Goal: Task Accomplishment & Management: Use online tool/utility

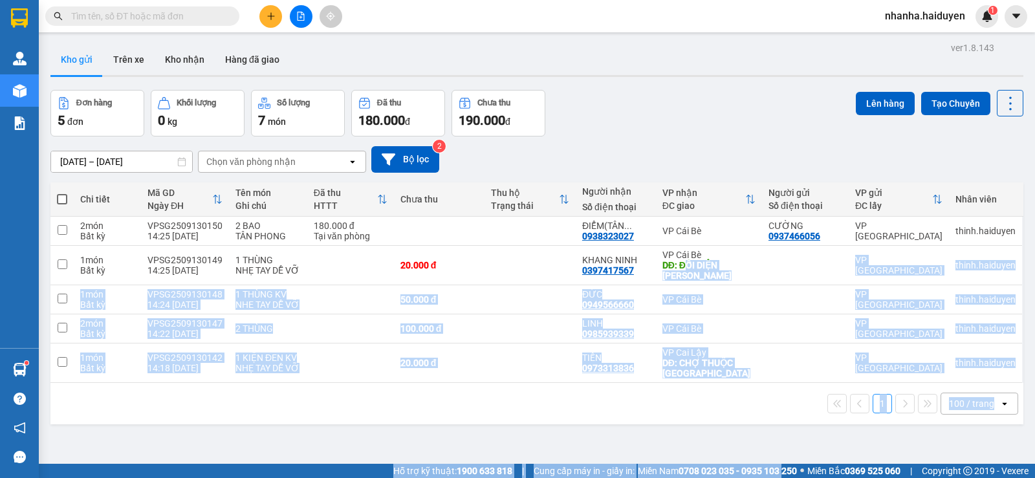
scroll to position [60, 0]
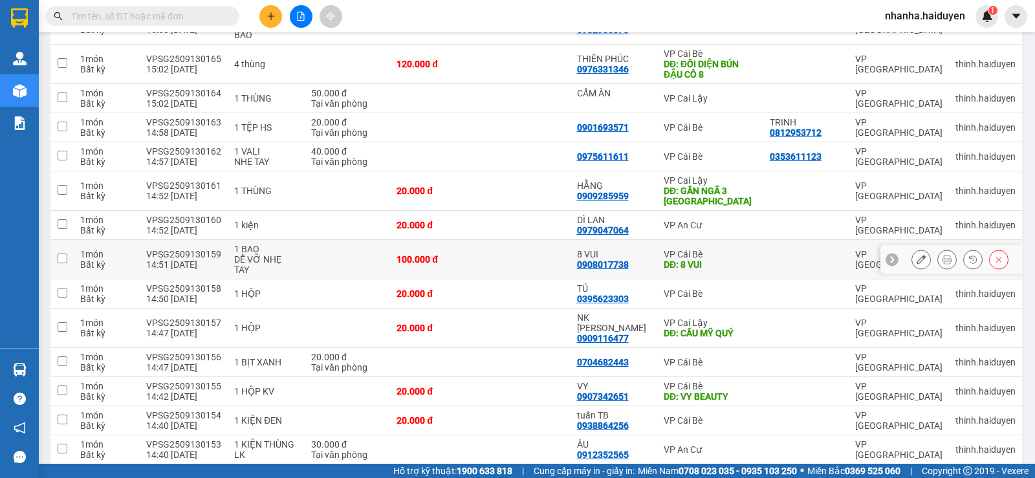
scroll to position [646, 0]
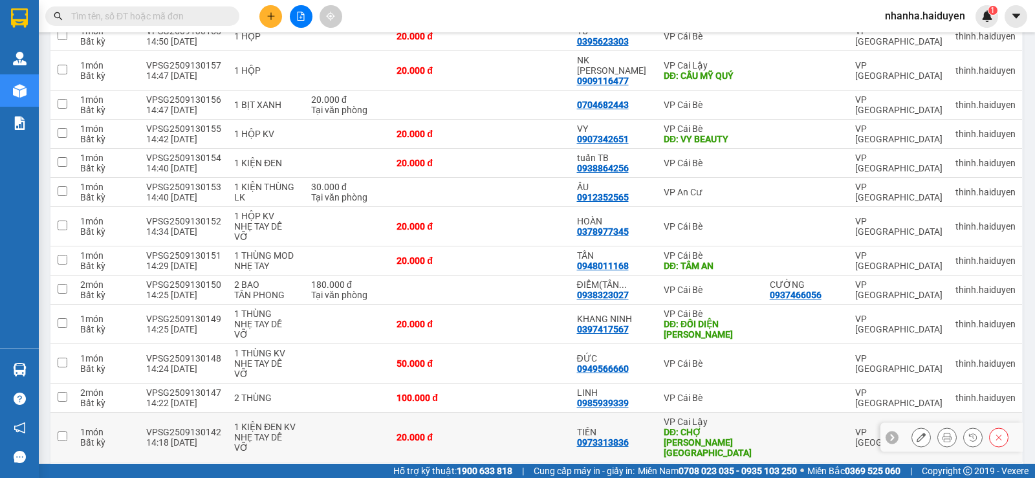
click at [511, 413] on td at bounding box center [525, 438] width 90 height 50
checkbox input "true"
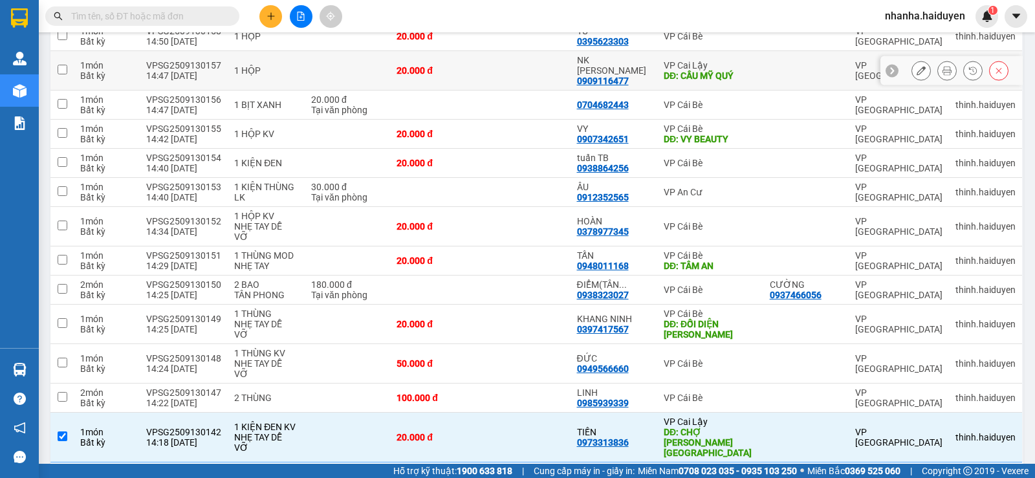
click at [553, 63] on td at bounding box center [525, 70] width 90 height 39
checkbox input "true"
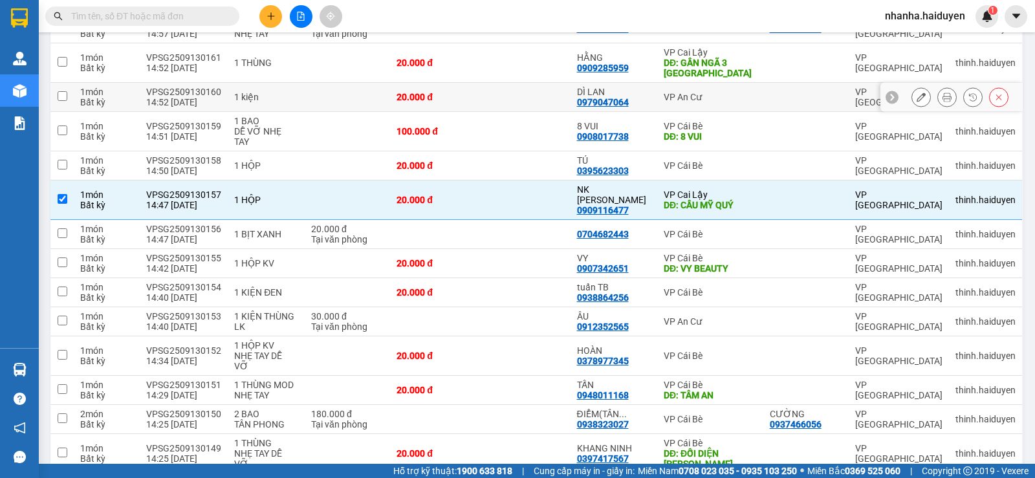
scroll to position [452, 0]
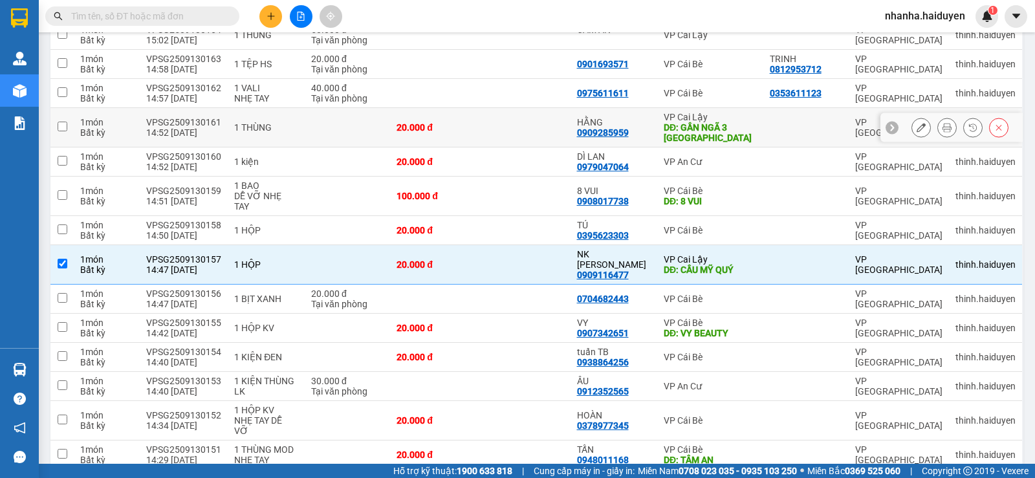
click at [553, 114] on td at bounding box center [525, 127] width 90 height 39
checkbox input "true"
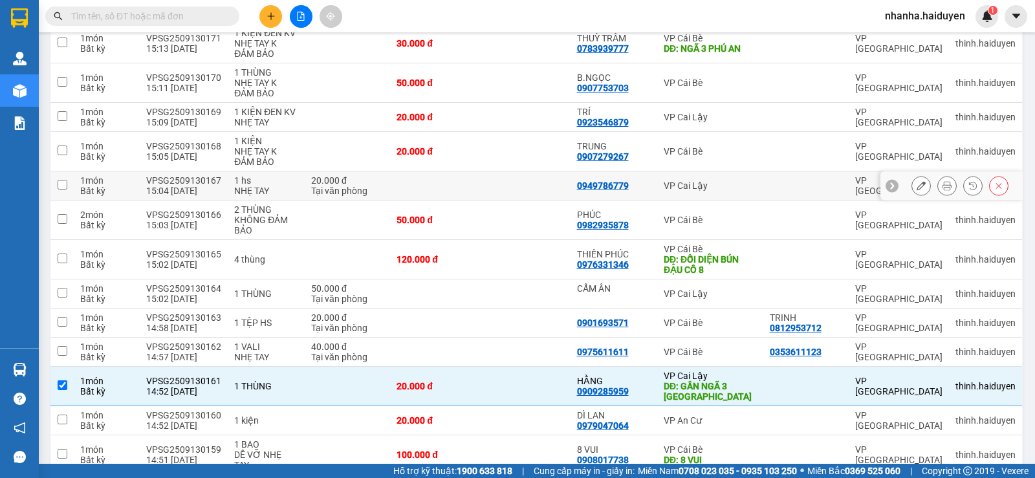
scroll to position [0, 0]
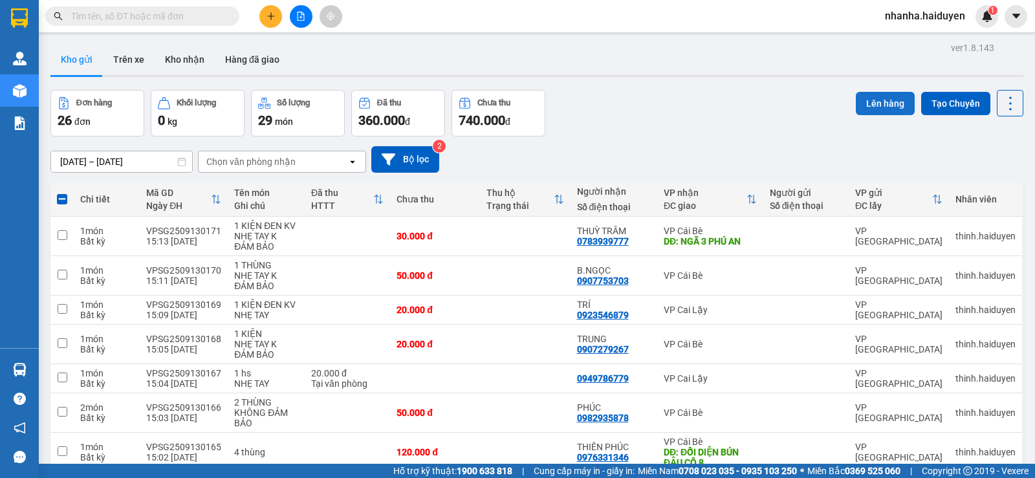
click at [874, 102] on button "Lên hàng" at bounding box center [885, 103] width 59 height 23
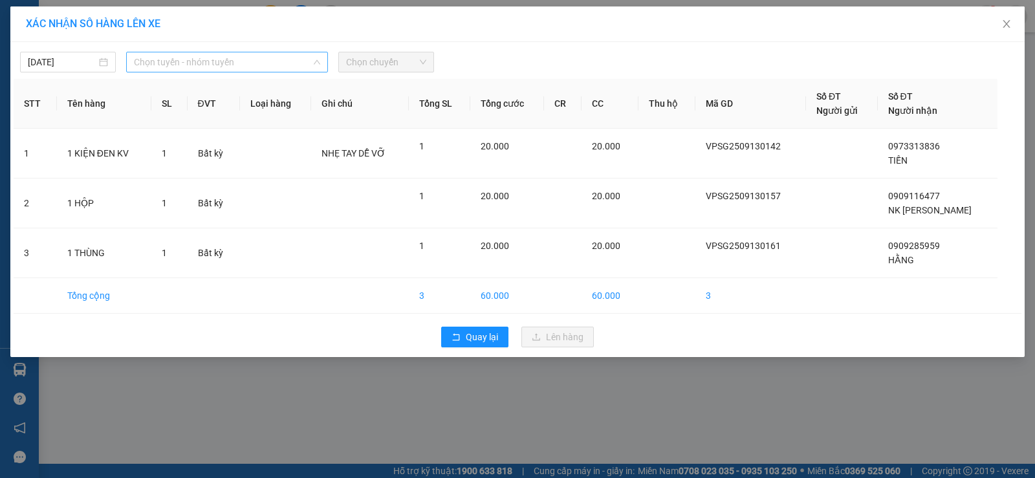
click at [241, 63] on span "Chọn tuyến - nhóm tuyến" at bounding box center [227, 61] width 186 height 19
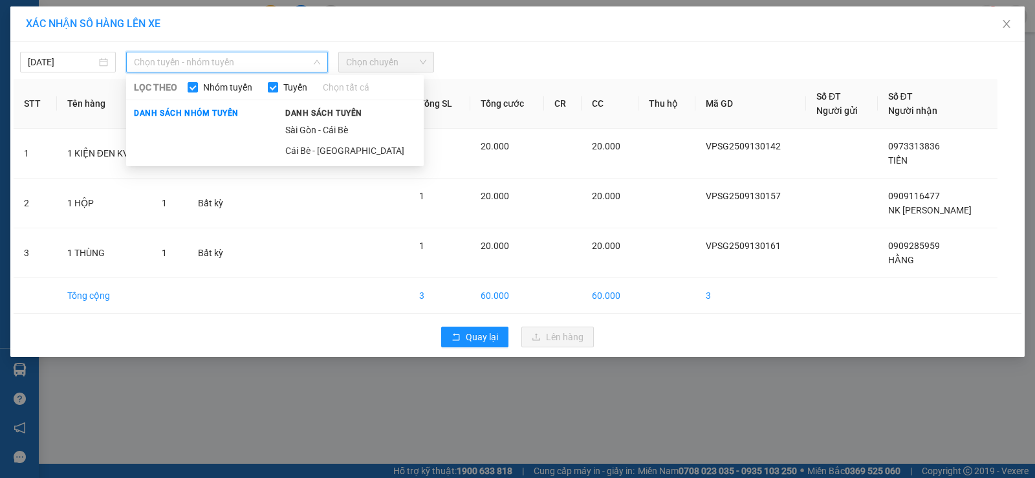
drag, startPoint x: 300, startPoint y: 131, endPoint x: 327, endPoint y: 99, distance: 41.8
click at [300, 129] on li "Sài Gòn - Cái Bè" at bounding box center [351, 130] width 146 height 21
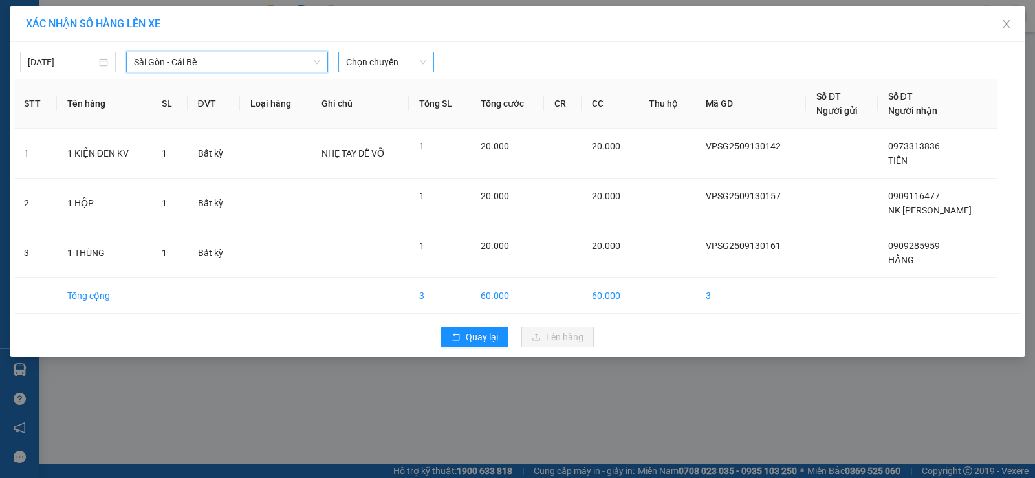
click at [349, 69] on span "Chọn chuyến" at bounding box center [386, 61] width 80 height 19
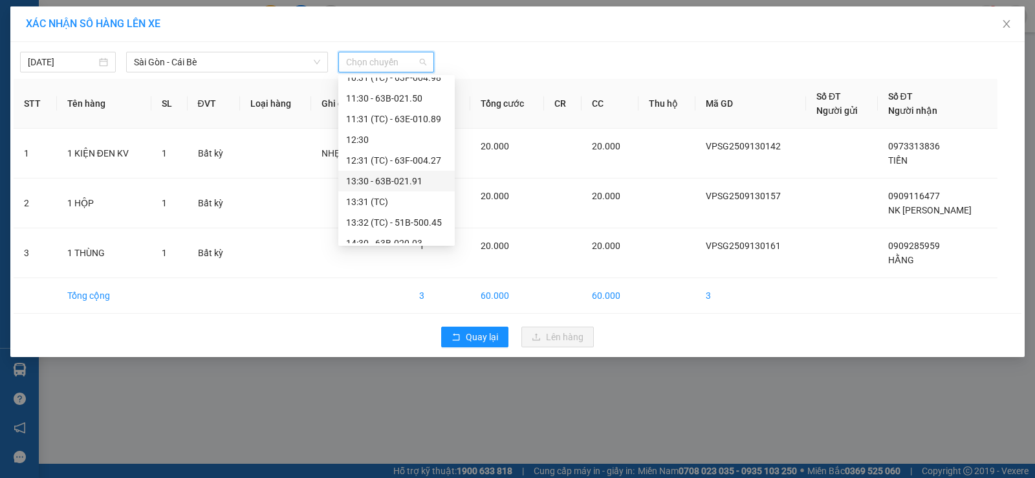
scroll to position [453, 0]
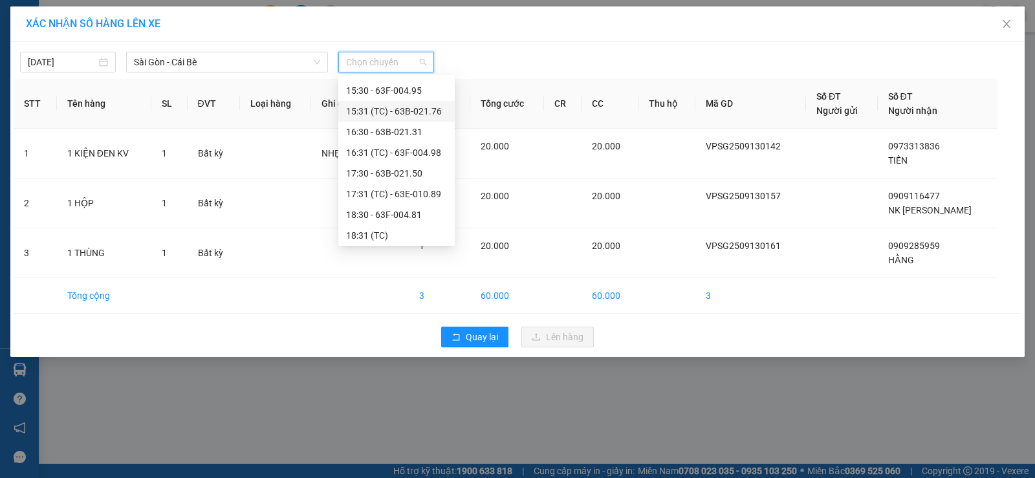
click at [405, 109] on div "15:31 (TC) - 63B-021.76" at bounding box center [396, 111] width 101 height 14
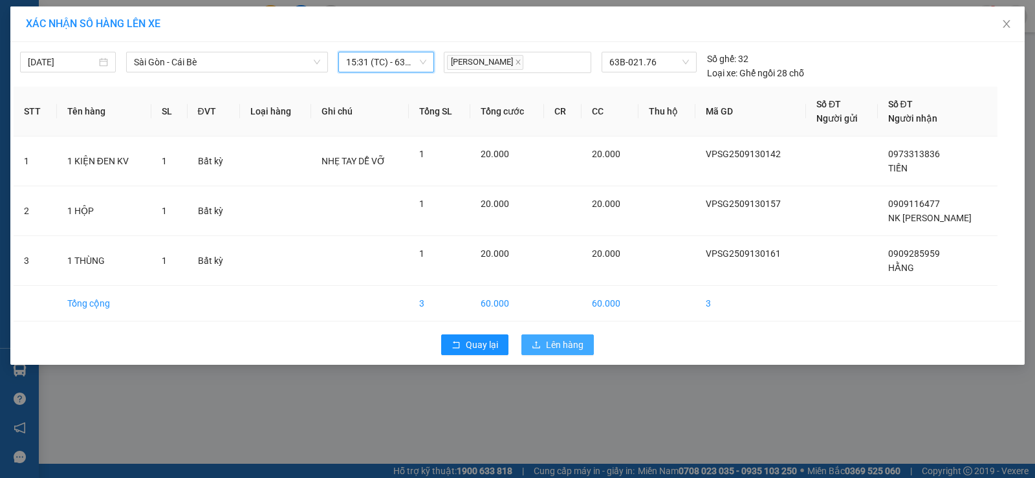
click at [545, 349] on button "Lên hàng" at bounding box center [558, 345] width 72 height 21
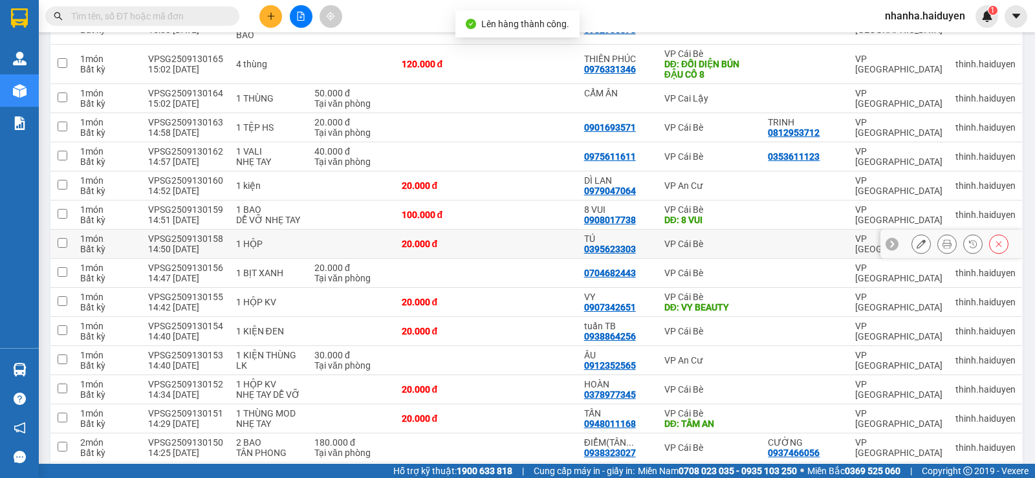
scroll to position [538, 0]
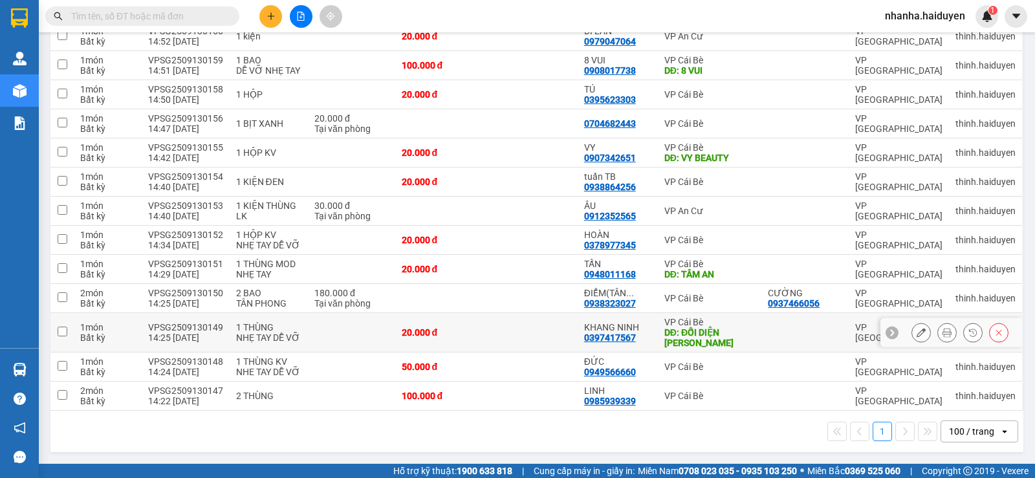
click at [529, 329] on td at bounding box center [532, 332] width 91 height 39
checkbox input "true"
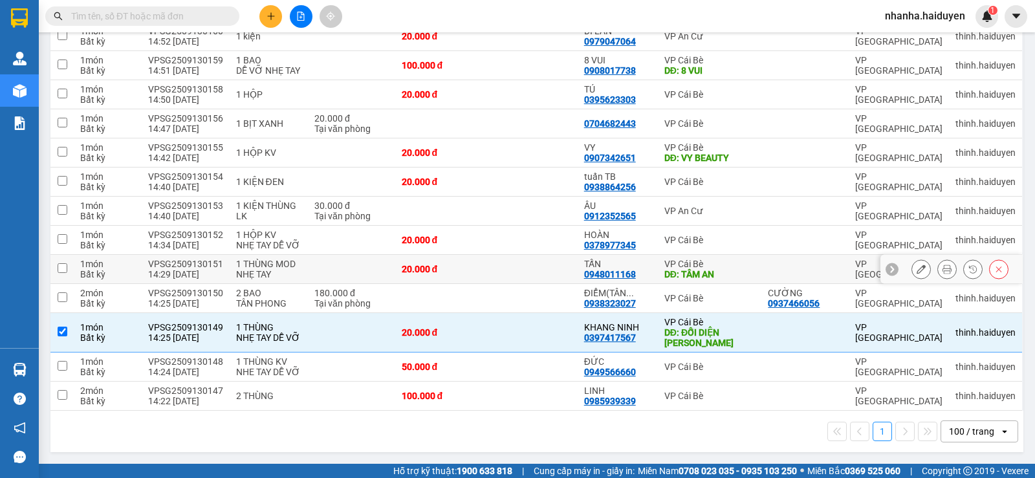
click at [525, 271] on td at bounding box center [532, 269] width 91 height 29
checkbox input "true"
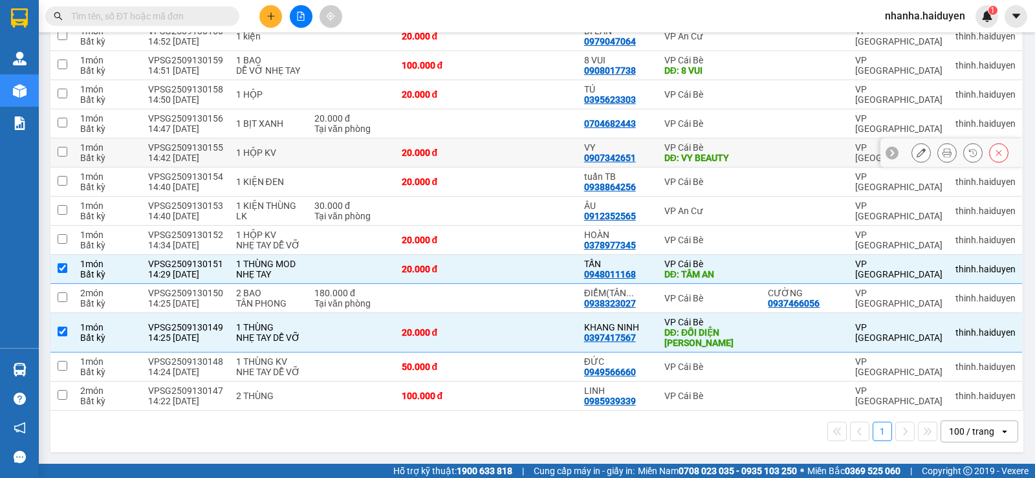
click at [507, 153] on td at bounding box center [532, 152] width 91 height 29
checkbox input "true"
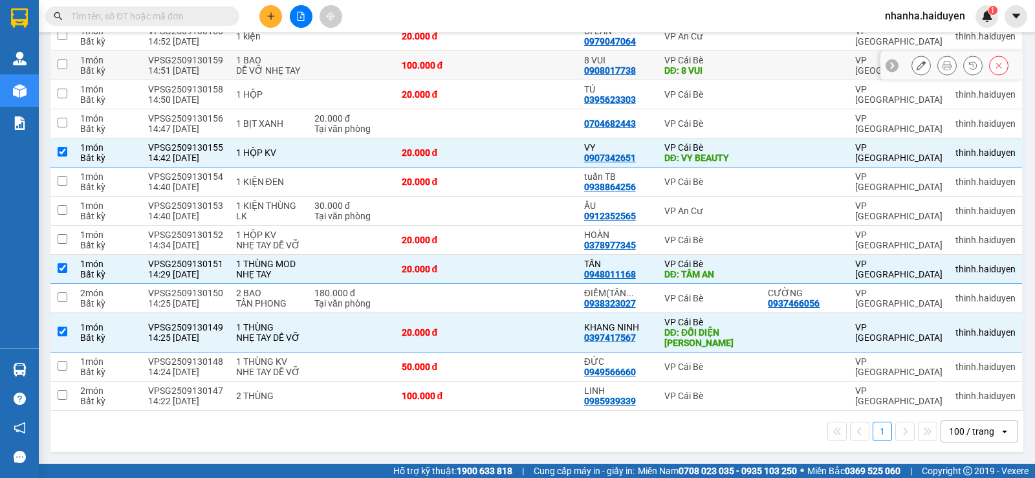
click at [502, 65] on td at bounding box center [532, 65] width 91 height 29
checkbox input "true"
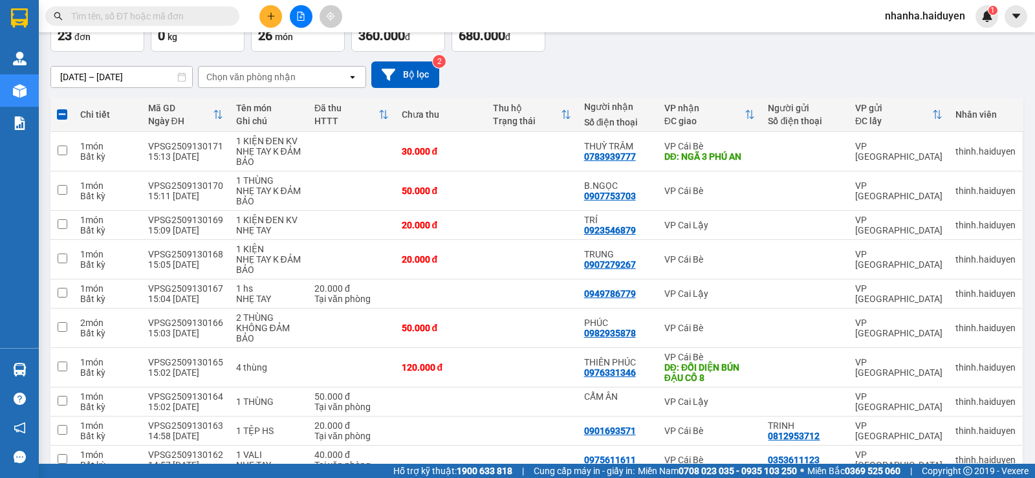
scroll to position [0, 0]
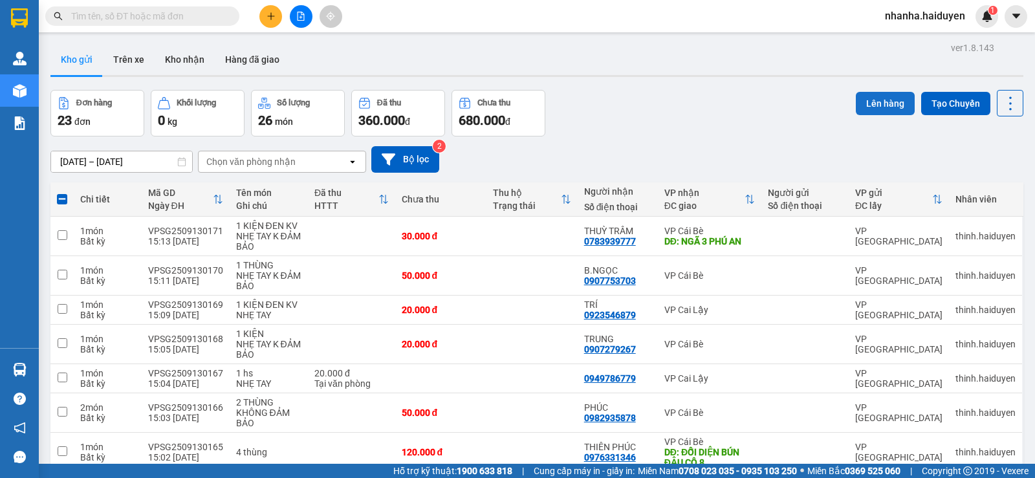
click at [859, 107] on button "Lên hàng" at bounding box center [885, 103] width 59 height 23
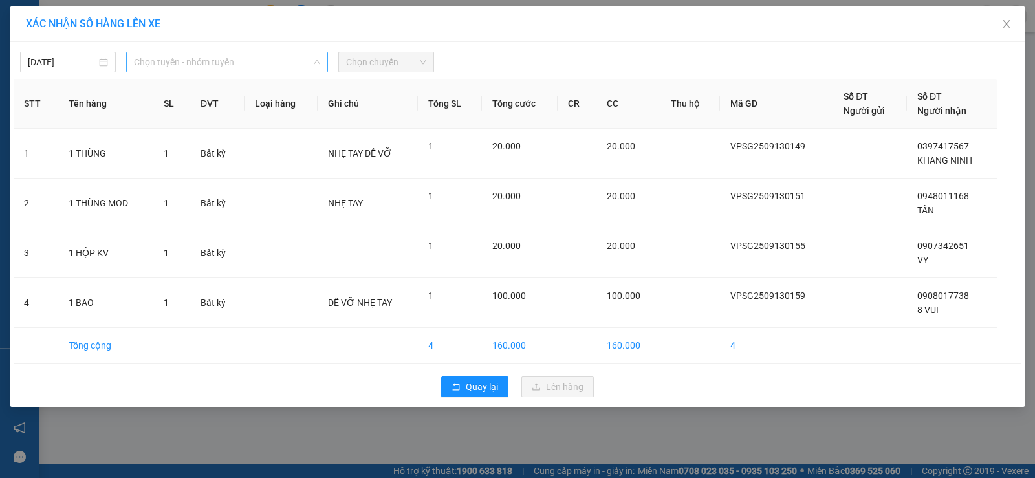
click at [285, 65] on span "Chọn tuyến - nhóm tuyến" at bounding box center [227, 61] width 186 height 19
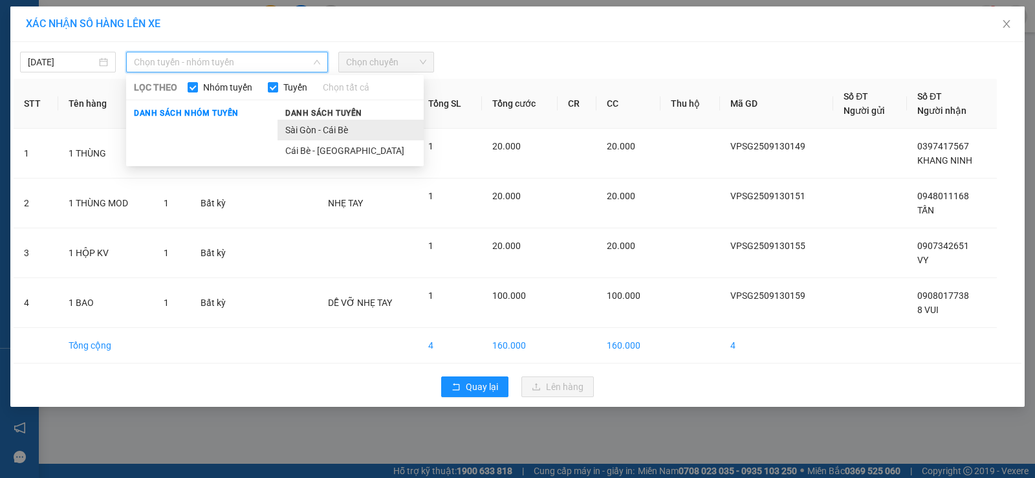
click at [329, 137] on li "Sài Gòn - Cái Bè" at bounding box center [351, 130] width 146 height 21
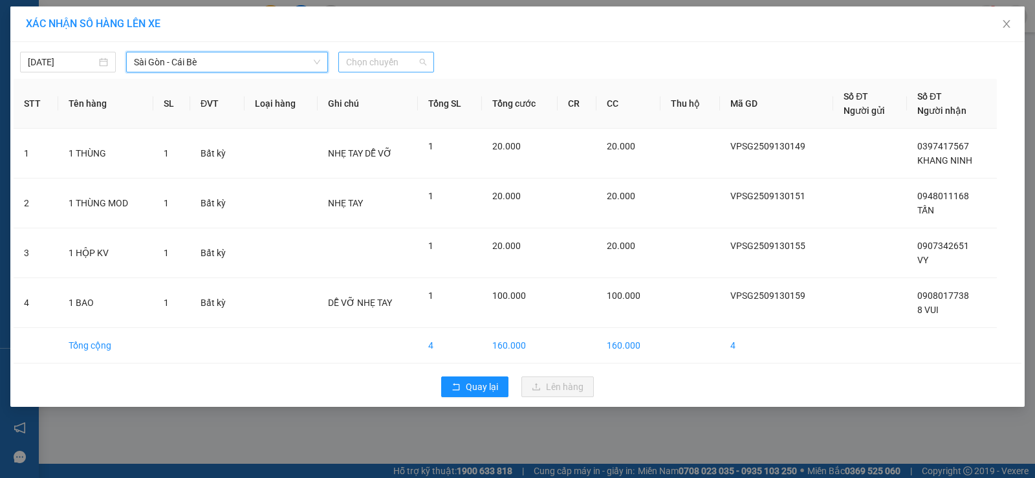
click at [382, 53] on span "Chọn chuyến" at bounding box center [386, 61] width 80 height 19
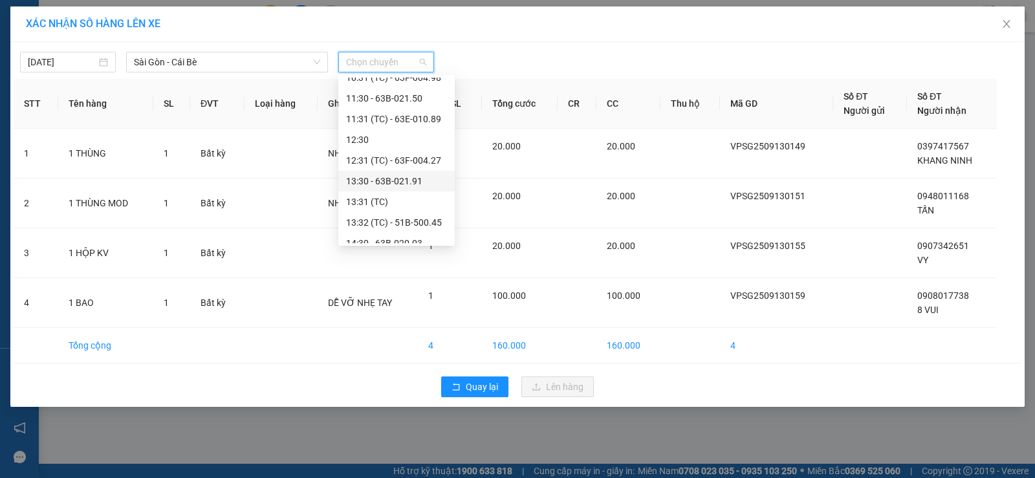
scroll to position [453, 0]
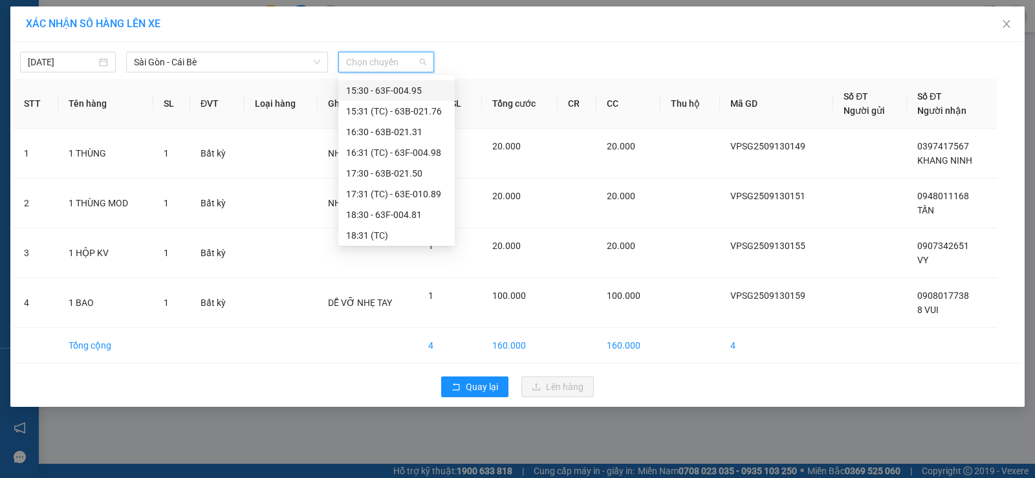
click at [401, 92] on div "15:30 - 63F-004.95" at bounding box center [396, 90] width 101 height 14
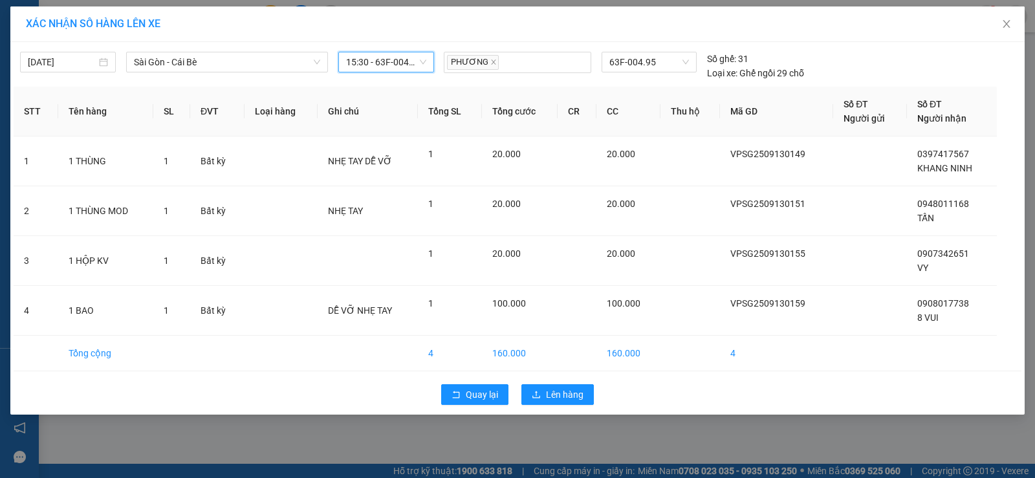
click at [559, 380] on div "Quay lại Lên hàng" at bounding box center [518, 395] width 1008 height 34
click at [561, 384] on button "Lên hàng" at bounding box center [558, 394] width 72 height 21
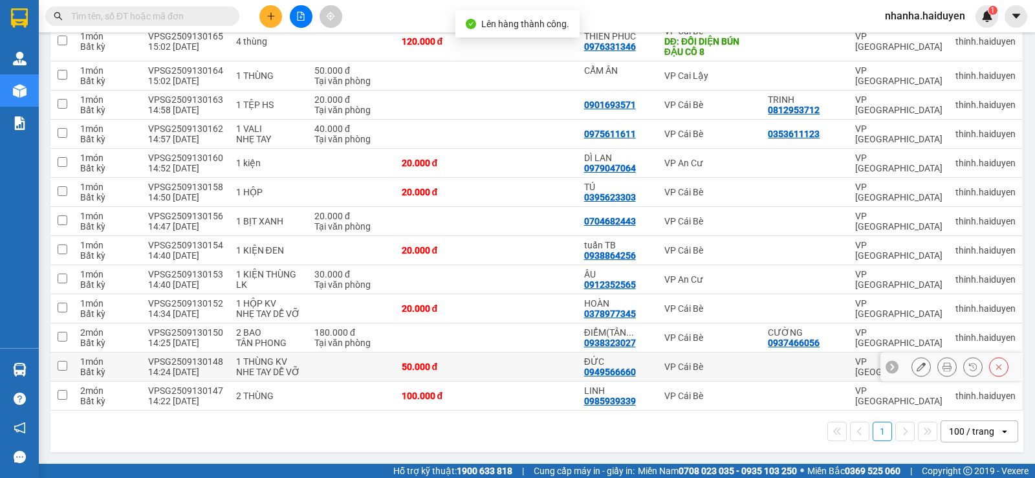
scroll to position [87, 0]
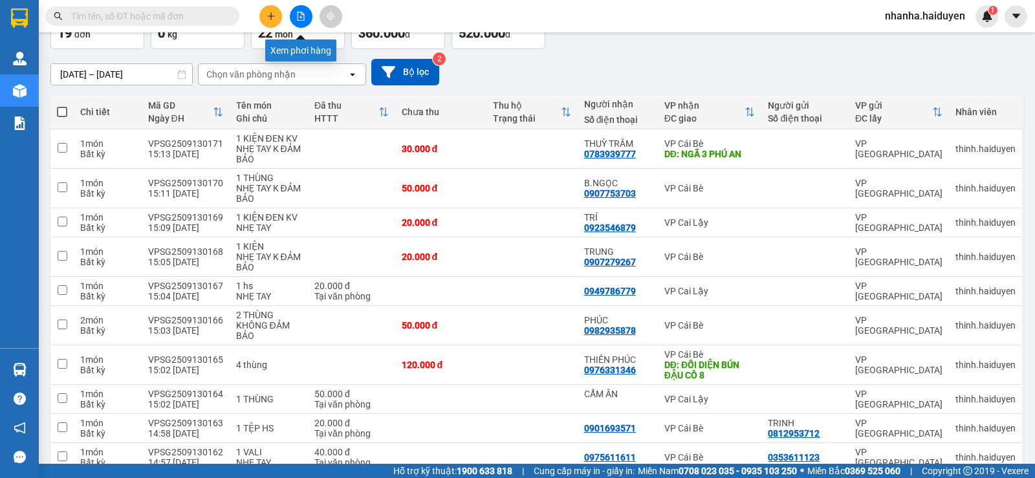
click at [301, 8] on button at bounding box center [301, 16] width 23 height 23
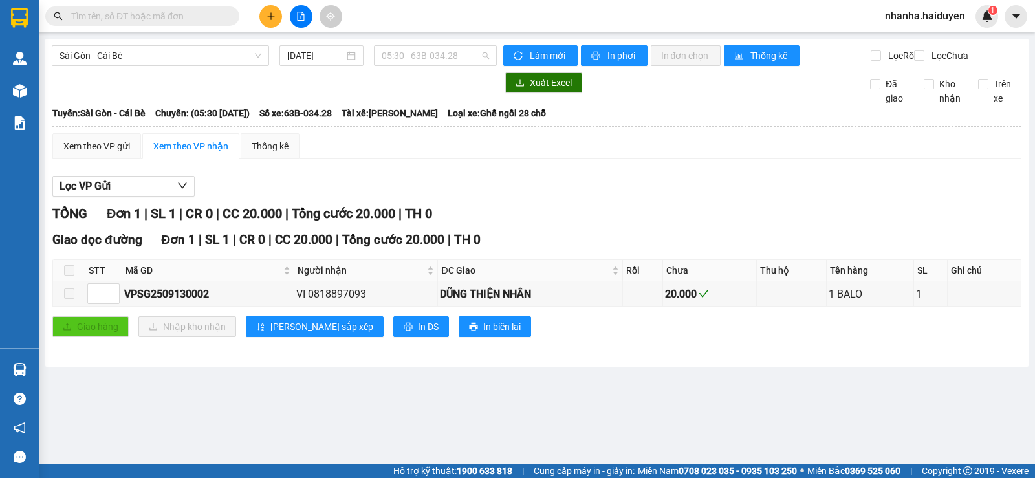
click at [400, 66] on div "Sài Gòn - Cái Bè [DATE] 05:30 - 63B-034.28" at bounding box center [274, 55] width 445 height 21
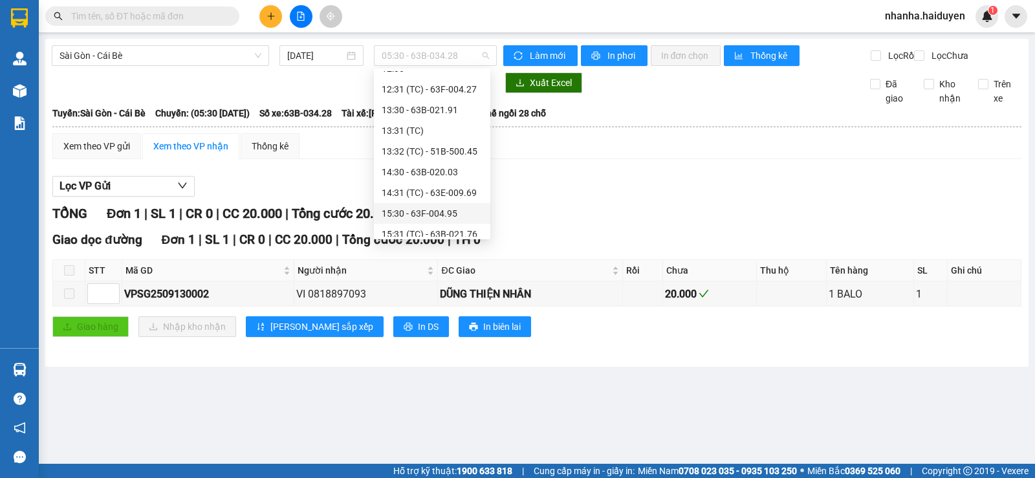
scroll to position [453, 0]
click at [423, 87] on div "15:30 - 63F-004.95" at bounding box center [432, 84] width 101 height 14
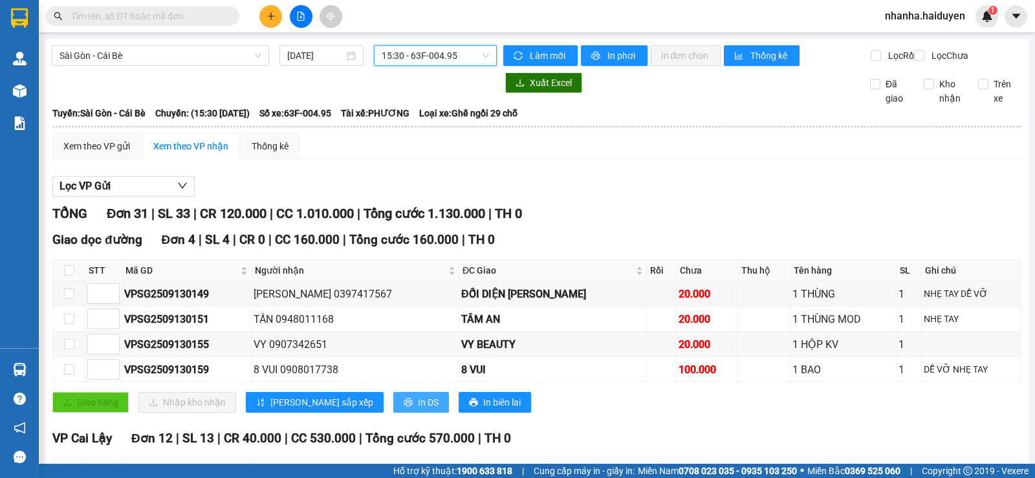
click at [404, 407] on icon "printer" at bounding box center [408, 402] width 9 height 9
click at [447, 50] on span "15:30 - 63F-004.95" at bounding box center [435, 55] width 107 height 19
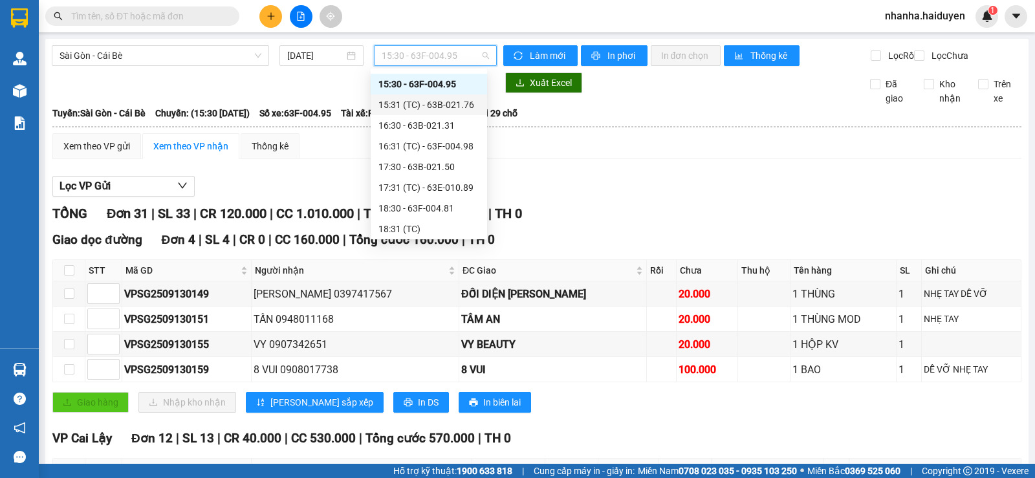
click at [448, 107] on div "15:31 (TC) - 63B-021.76" at bounding box center [429, 105] width 101 height 14
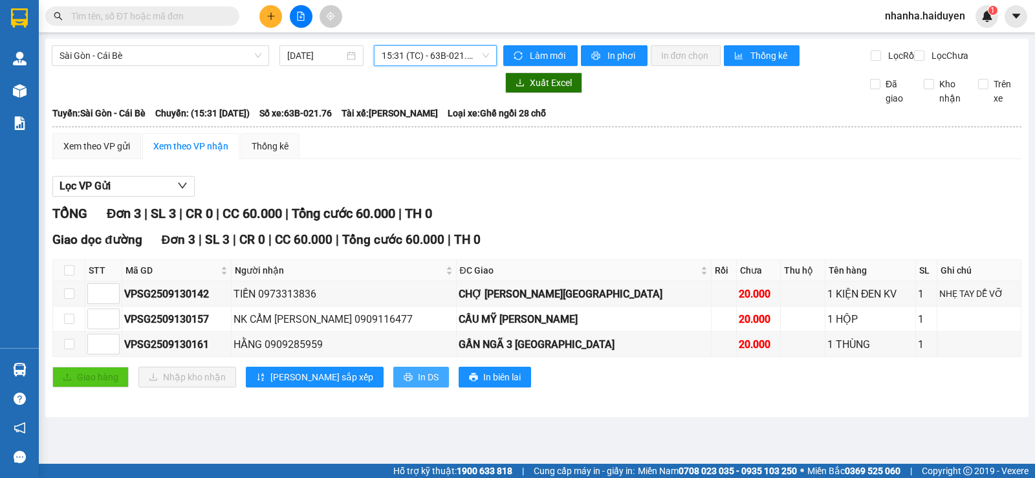
drag, startPoint x: 377, startPoint y: 386, endPoint x: 388, endPoint y: 377, distance: 13.8
click at [418, 384] on span "In DS" at bounding box center [428, 377] width 21 height 14
click at [424, 61] on span "15:31 (TC) - 63B-021.76" at bounding box center [435, 55] width 107 height 19
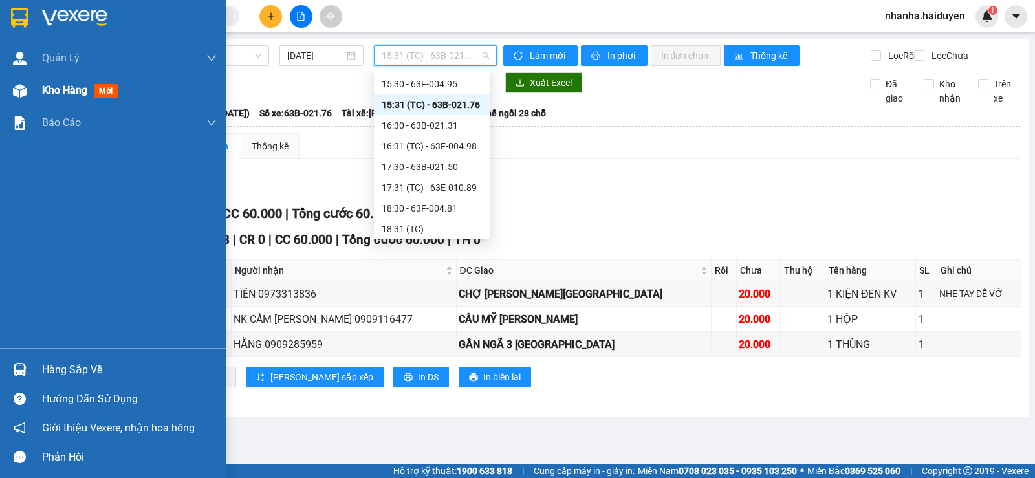
click at [47, 85] on span "Kho hàng" at bounding box center [64, 90] width 45 height 12
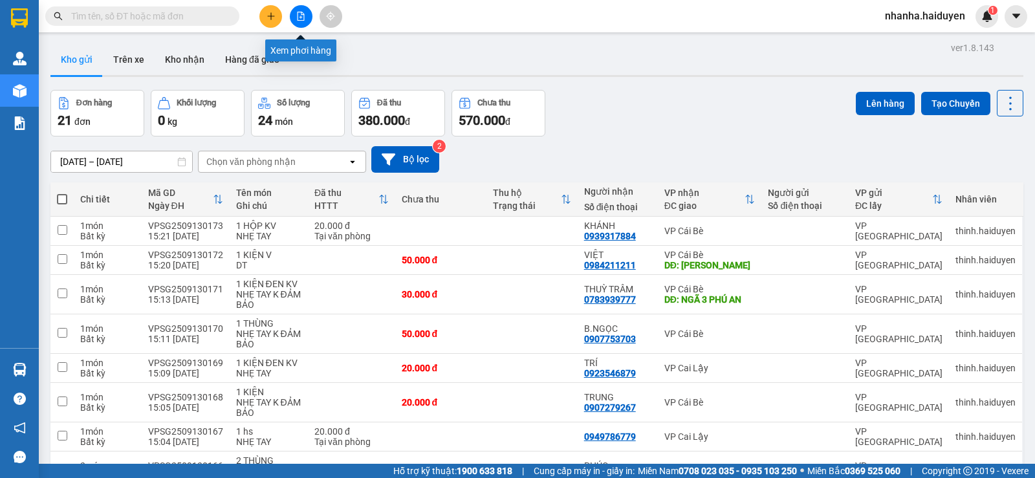
drag, startPoint x: 305, startPoint y: 17, endPoint x: 307, endPoint y: 31, distance: 13.7
click at [307, 23] on button at bounding box center [301, 16] width 23 height 23
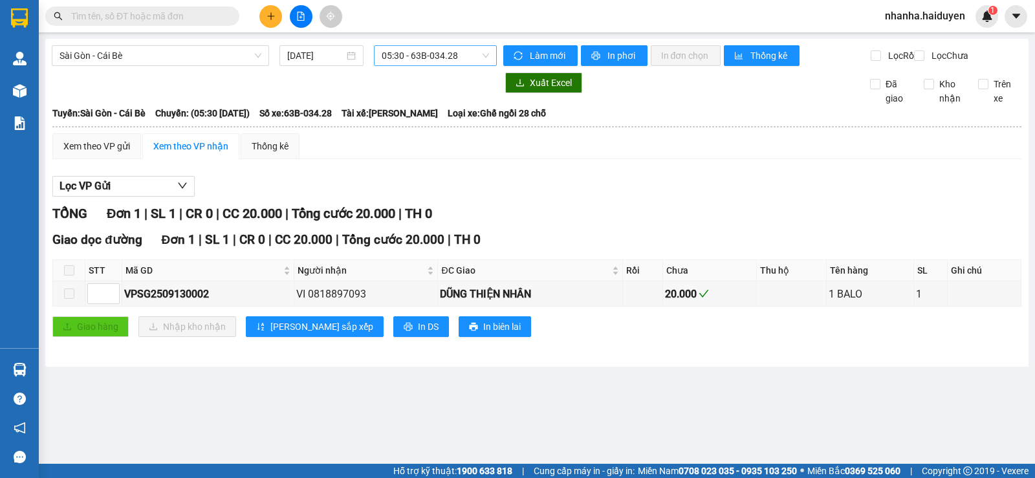
drag, startPoint x: 420, startPoint y: 52, endPoint x: 414, endPoint y: 63, distance: 12.4
click at [420, 53] on span "05:30 - 63B-034.28" at bounding box center [435, 55] width 107 height 19
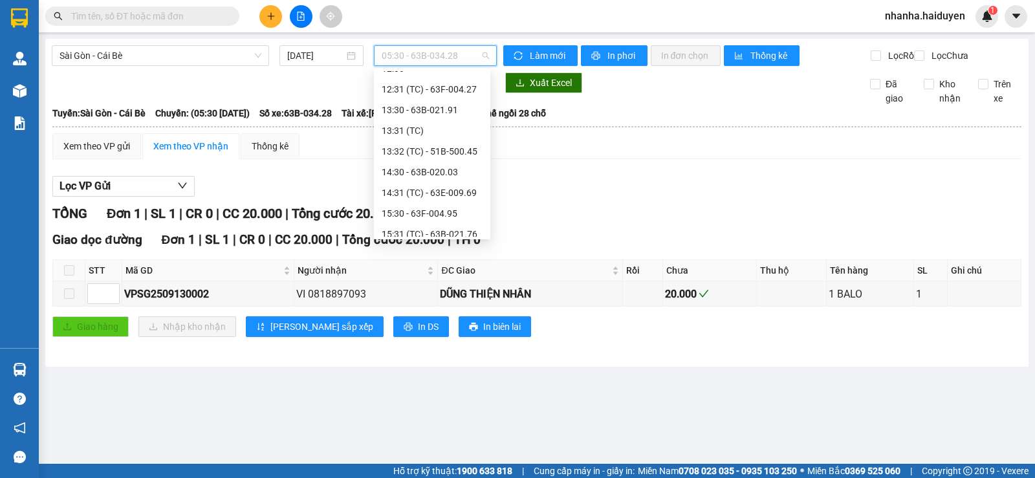
scroll to position [388, 0]
click at [441, 157] on div "15:30 - 63F-004.95" at bounding box center [432, 148] width 116 height 21
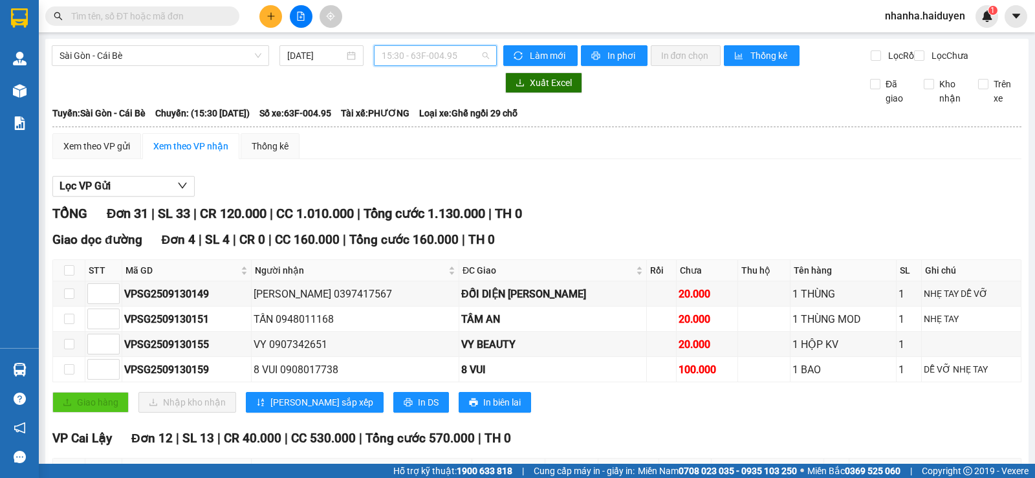
drag, startPoint x: 423, startPoint y: 54, endPoint x: 437, endPoint y: 127, distance: 74.5
click at [423, 54] on span "15:30 - 63F-004.95" at bounding box center [435, 55] width 107 height 19
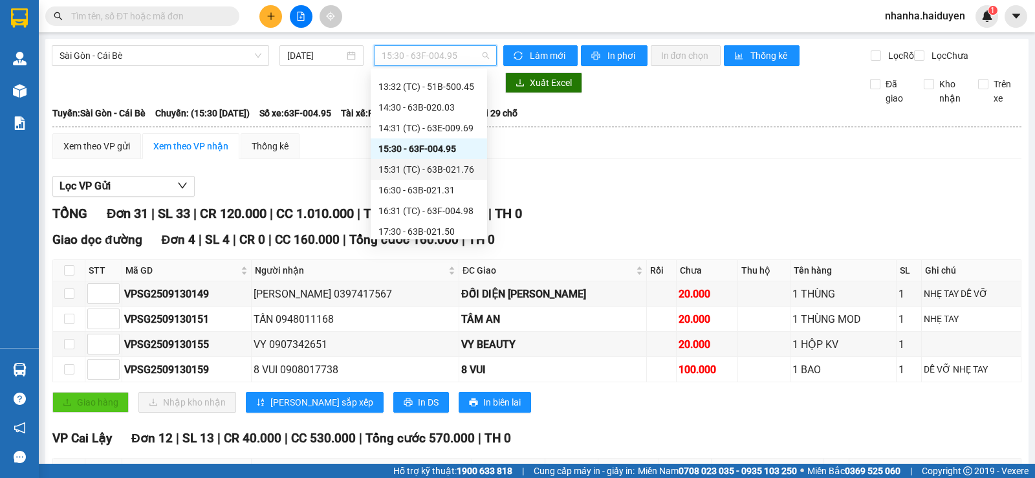
click at [448, 171] on div "15:31 (TC) - 63B-021.76" at bounding box center [429, 169] width 101 height 14
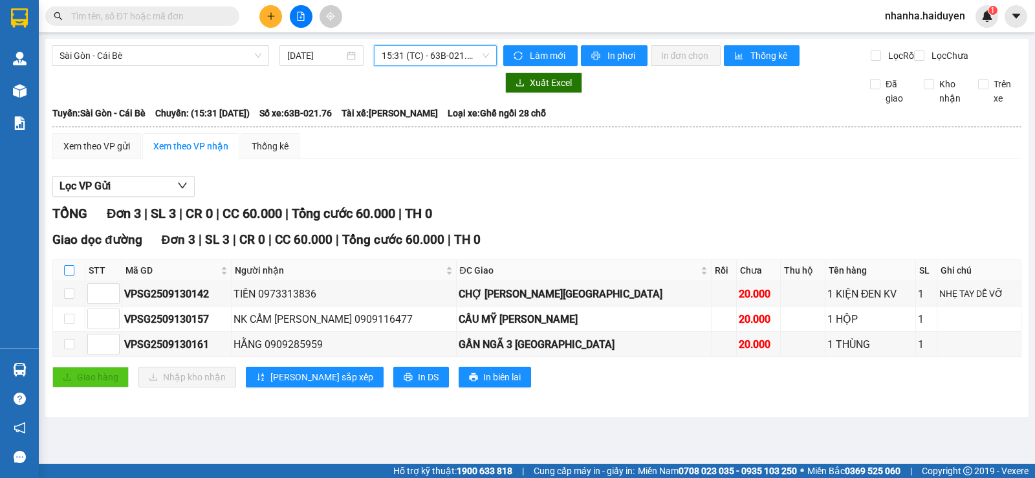
click at [71, 276] on input "checkbox" at bounding box center [69, 270] width 10 height 10
checkbox input "true"
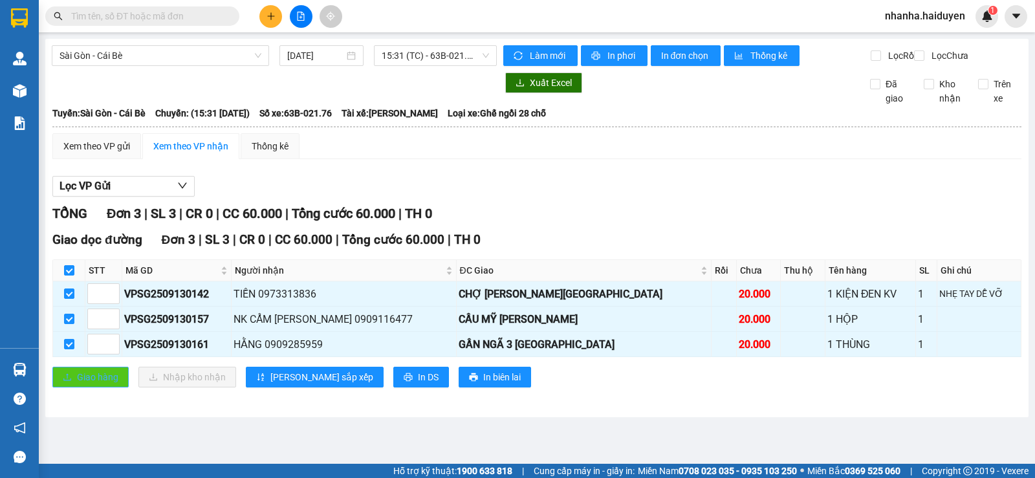
click at [107, 388] on button "Giao hàng" at bounding box center [90, 377] width 76 height 21
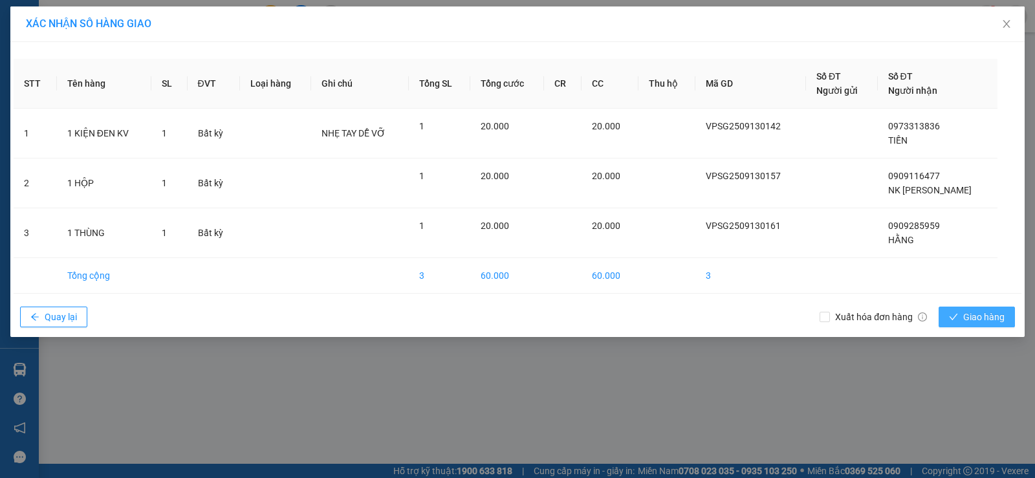
click at [960, 313] on button "Giao hàng" at bounding box center [977, 317] width 76 height 21
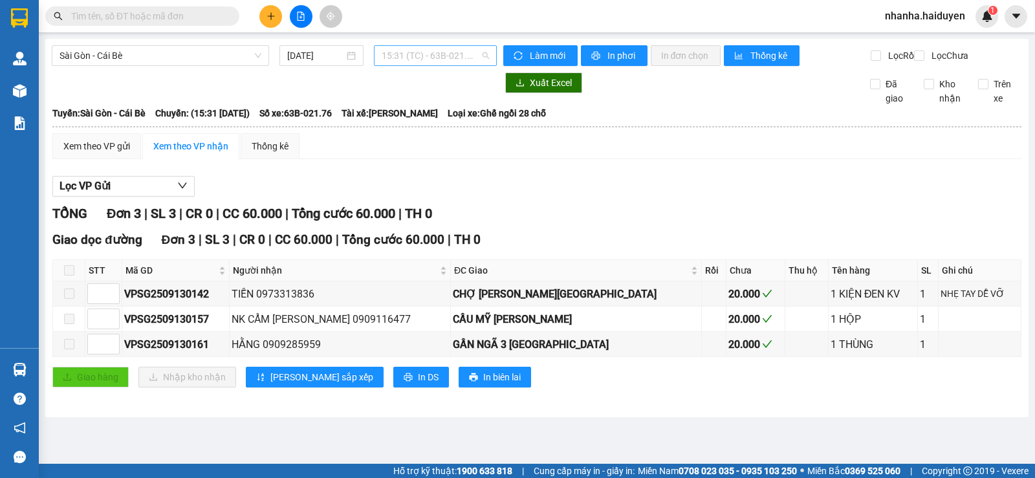
click at [426, 56] on span "15:31 (TC) - 63B-021.76" at bounding box center [435, 55] width 107 height 19
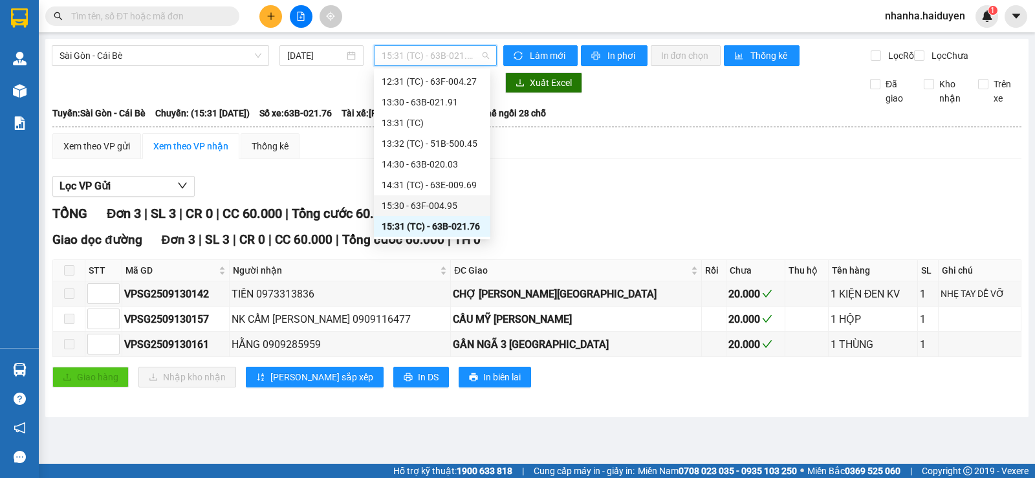
click at [434, 208] on div "15:30 - 63F-004.95" at bounding box center [432, 206] width 101 height 14
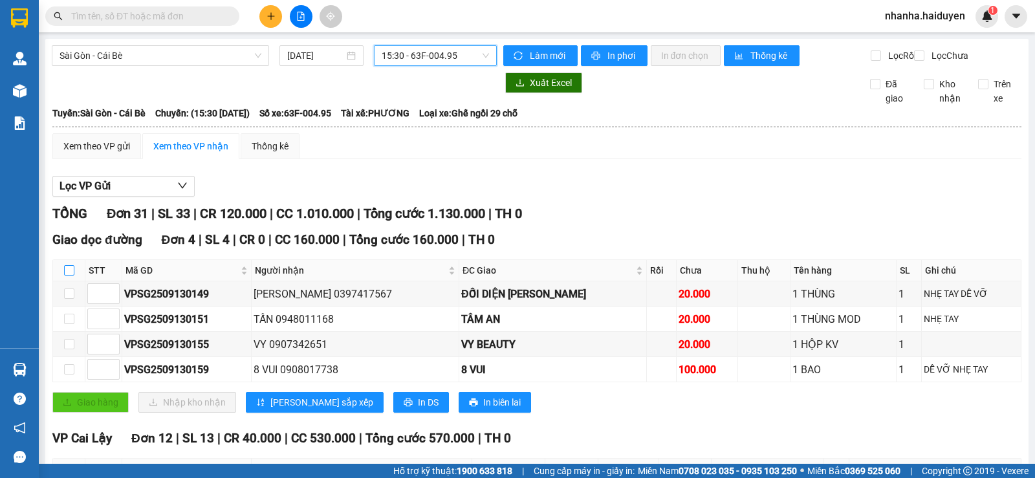
click at [72, 276] on input "checkbox" at bounding box center [69, 270] width 10 height 10
checkbox input "true"
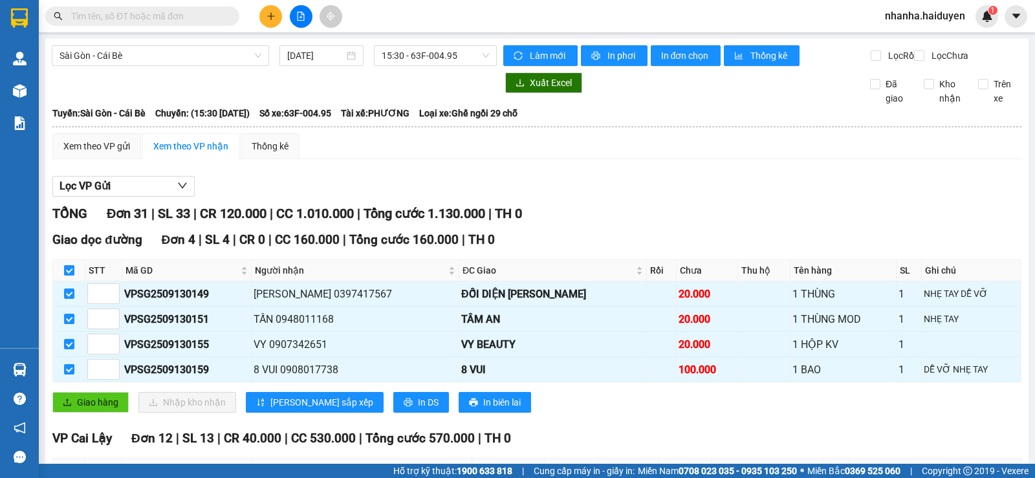
checkbox input "true"
click at [102, 409] on span "Giao hàng" at bounding box center [97, 402] width 41 height 14
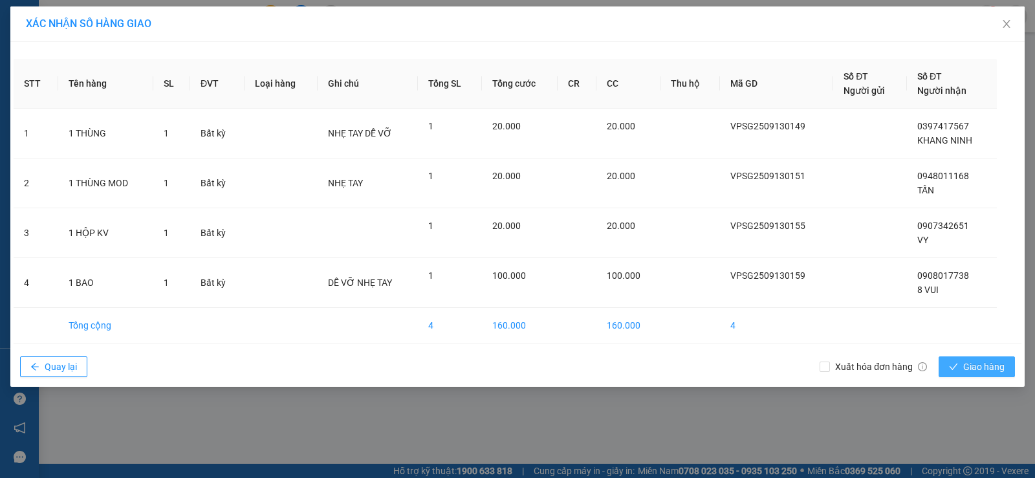
click at [956, 372] on span "check" at bounding box center [953, 367] width 9 height 10
